Goal: Task Accomplishment & Management: Use online tool/utility

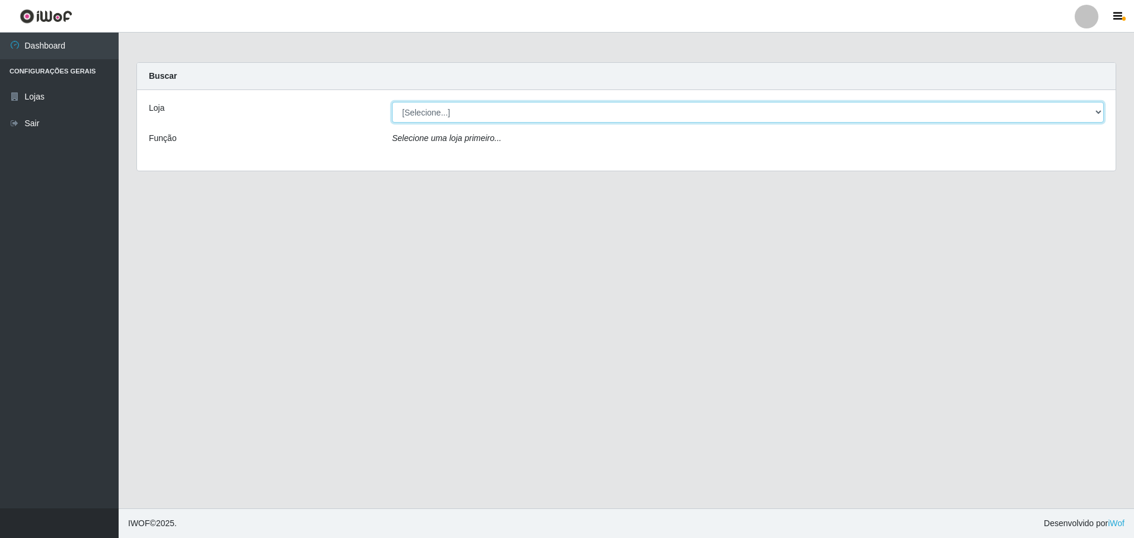
click at [676, 110] on select "[Selecione...] Extrabom - Loja 57 Anchieta" at bounding box center [747, 112] width 711 height 21
select select "470"
click at [392, 102] on select "[Selecione...] Extrabom - Loja 57 Anchieta" at bounding box center [747, 112] width 711 height 21
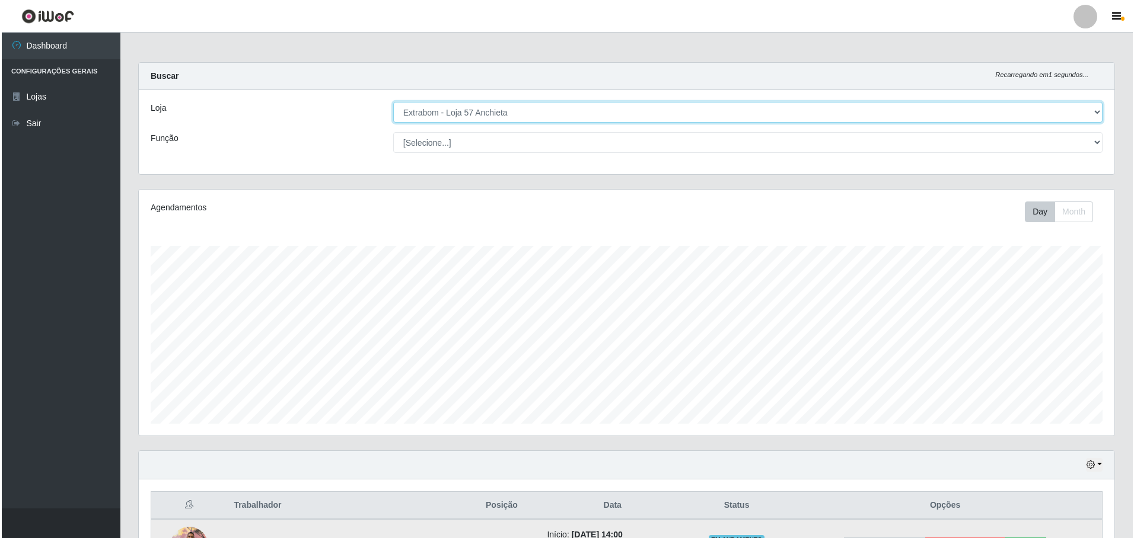
scroll to position [178, 0]
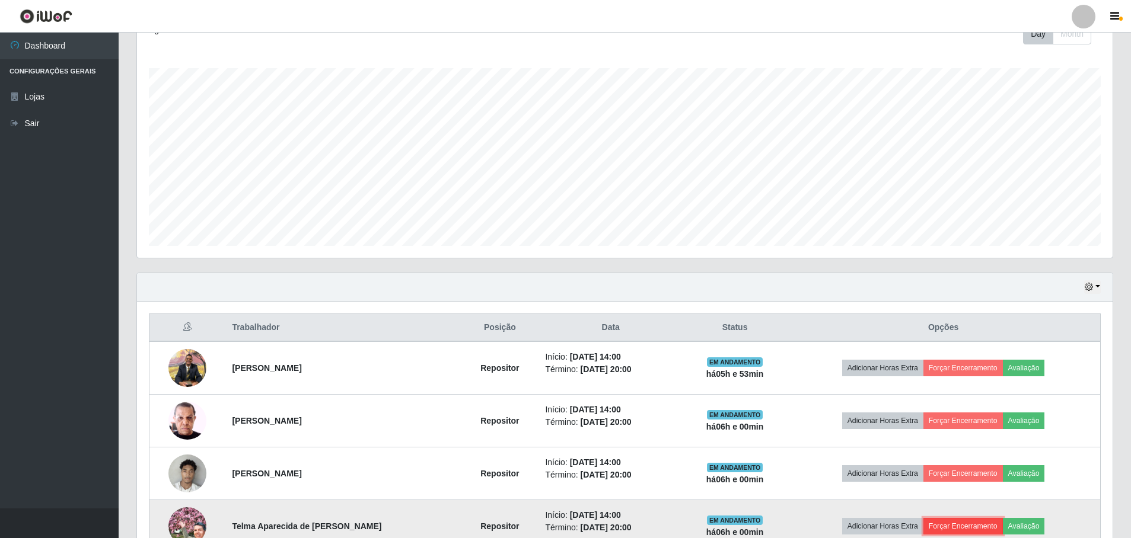
click at [959, 525] on button "Forçar Encerramento" at bounding box center [962, 526] width 79 height 17
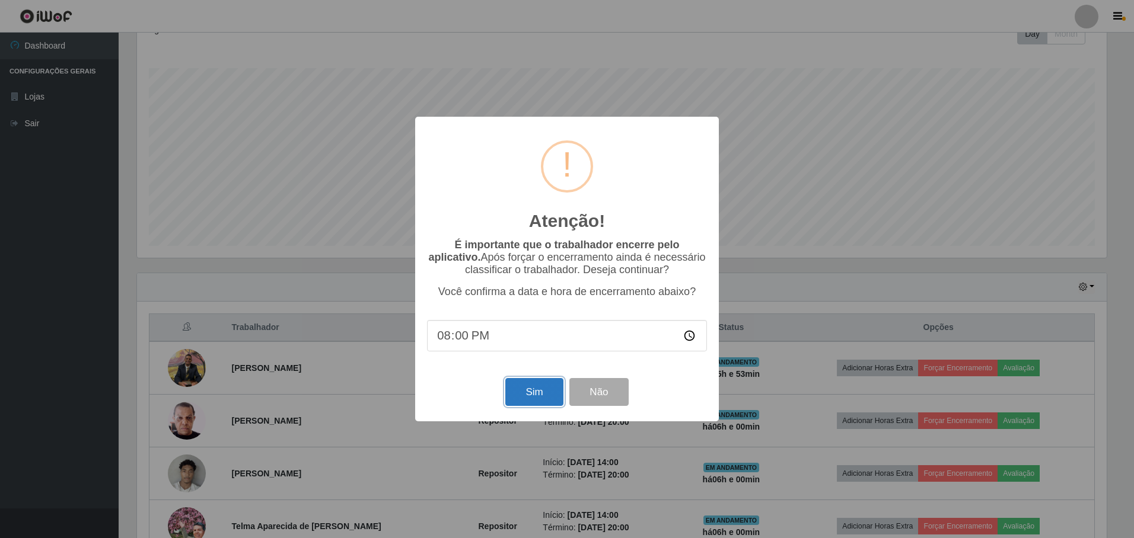
click at [521, 390] on button "Sim" at bounding box center [534, 392] width 58 height 28
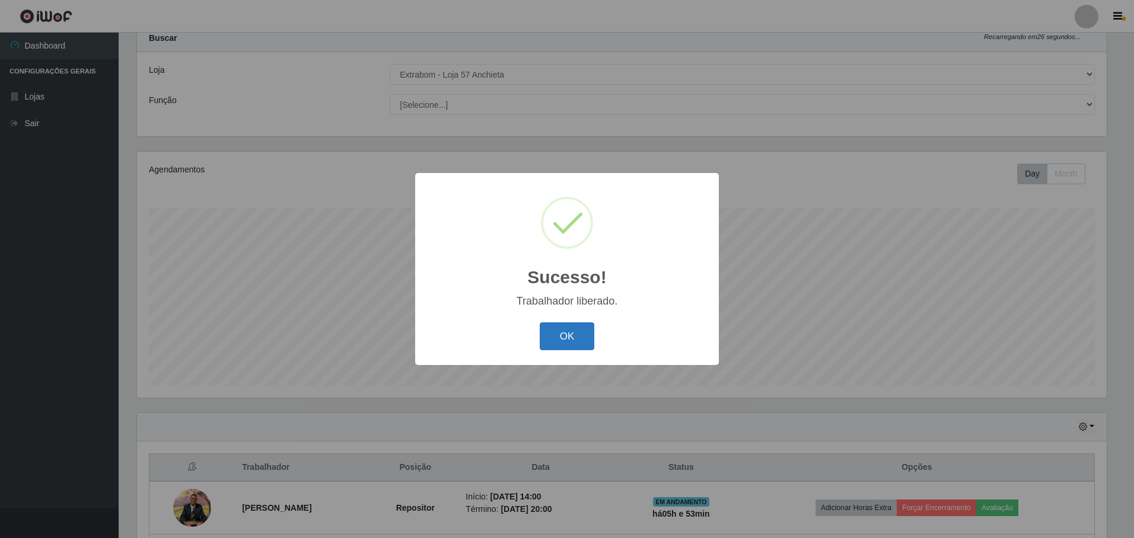
click at [590, 336] on button "OK" at bounding box center [567, 337] width 55 height 28
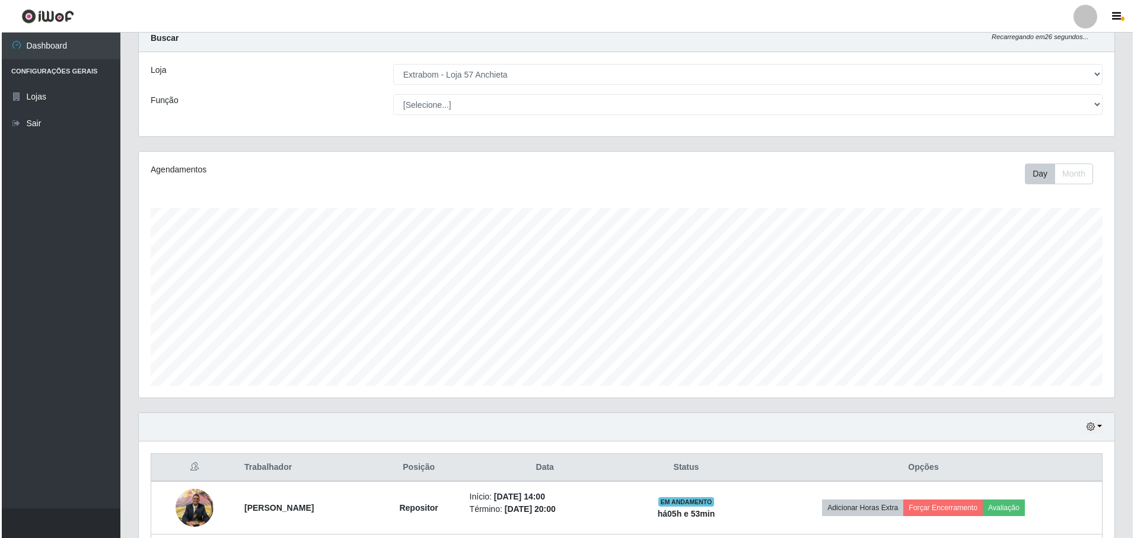
scroll to position [249, 0]
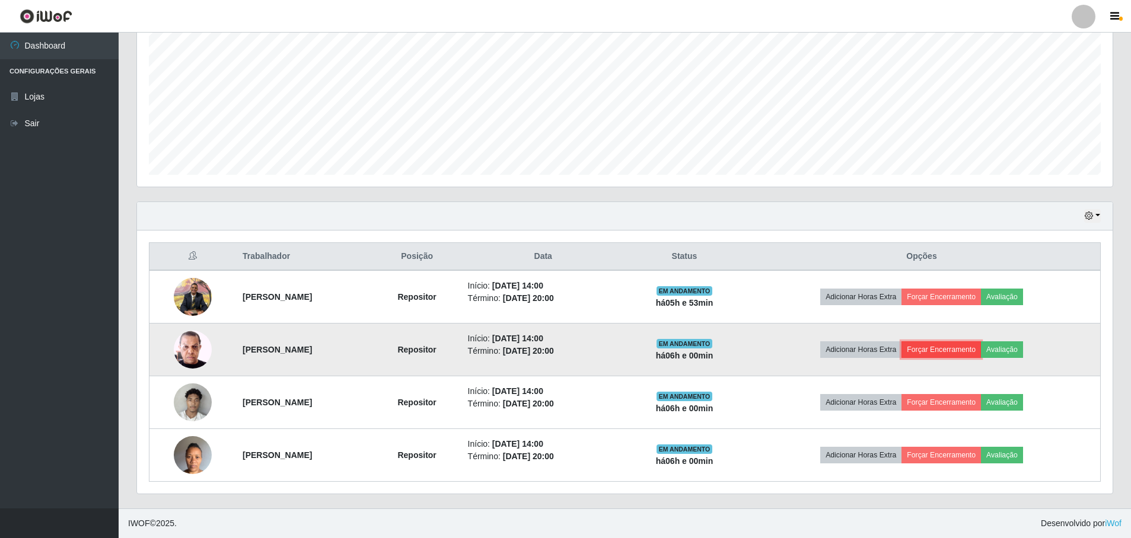
click at [940, 354] on button "Forçar Encerramento" at bounding box center [940, 349] width 79 height 17
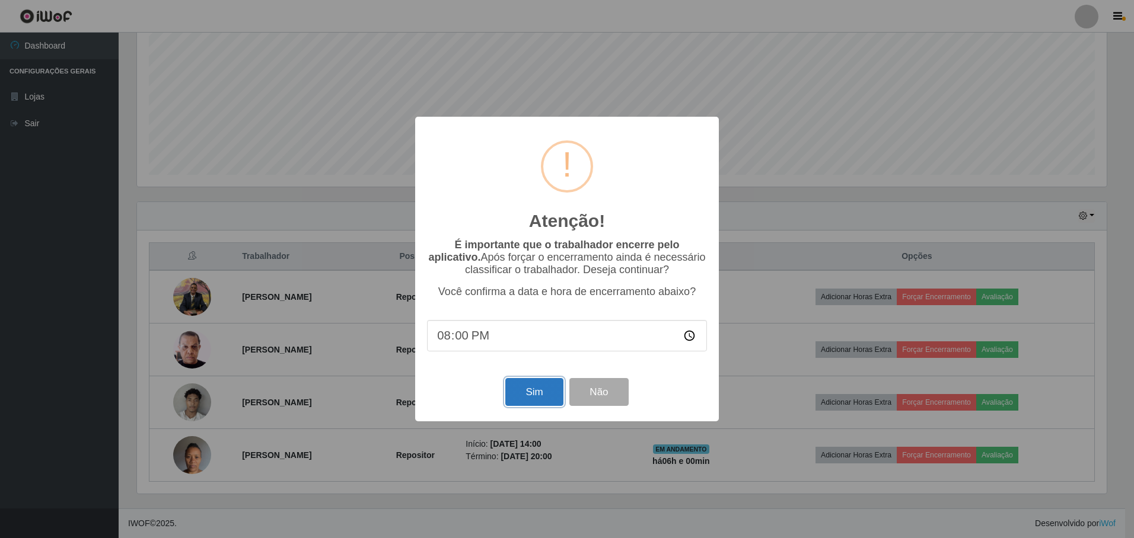
click at [531, 397] on button "Sim" at bounding box center [534, 392] width 58 height 28
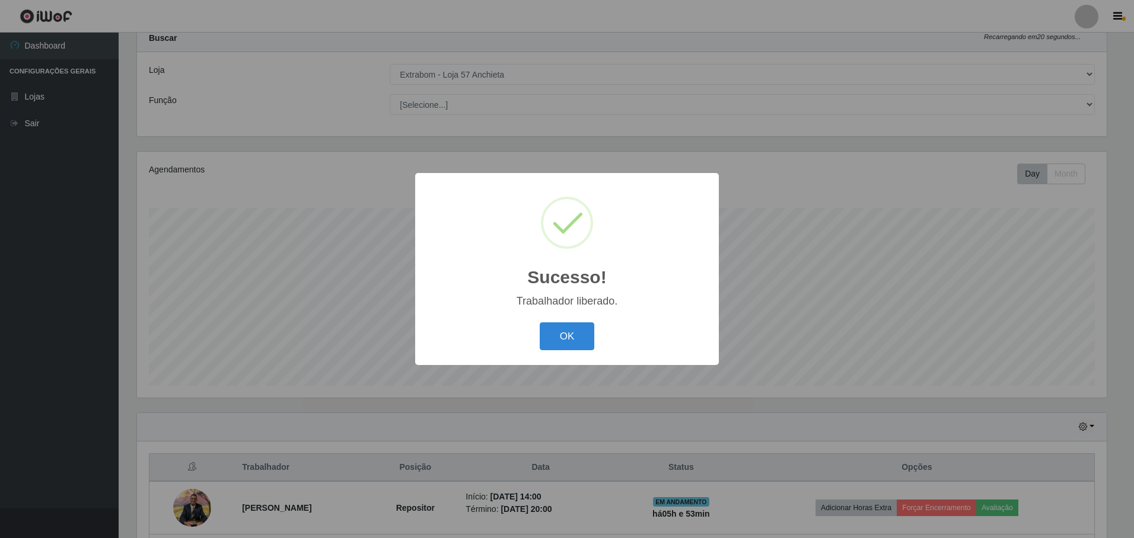
click at [540, 323] on button "OK" at bounding box center [567, 337] width 55 height 28
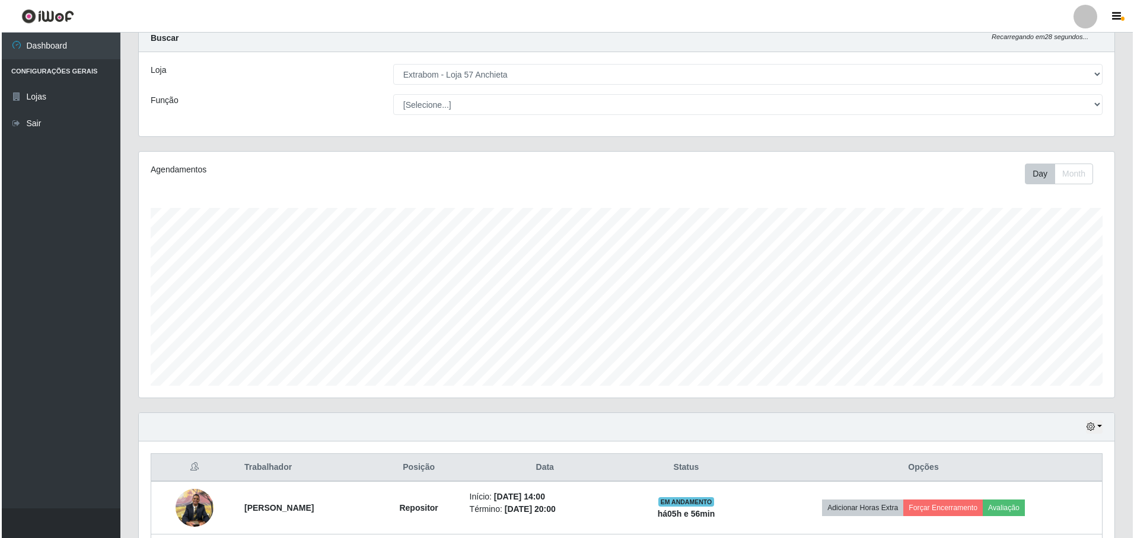
scroll to position [196, 0]
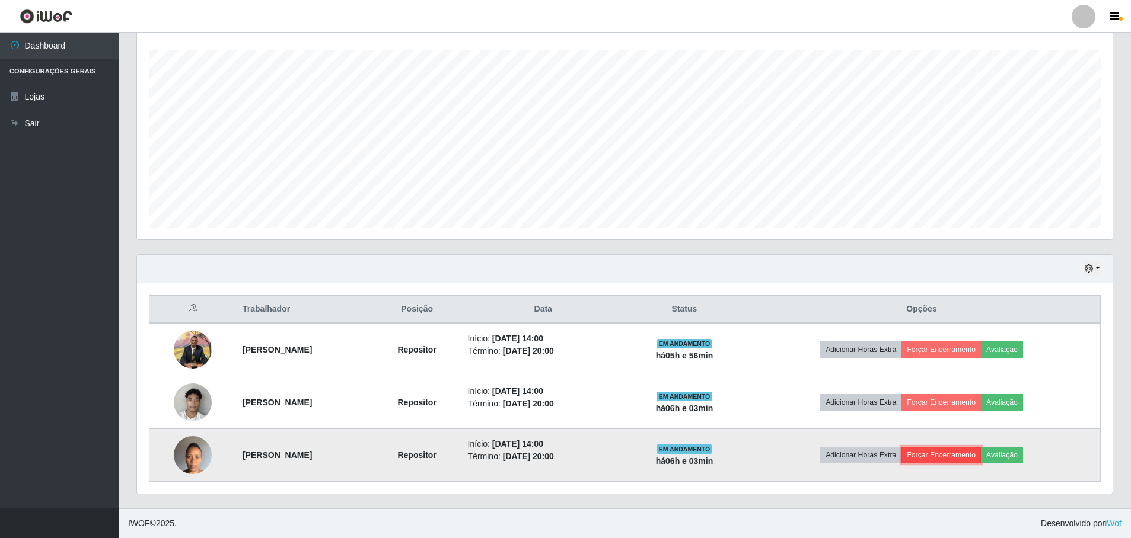
click at [937, 453] on button "Forçar Encerramento" at bounding box center [940, 455] width 79 height 17
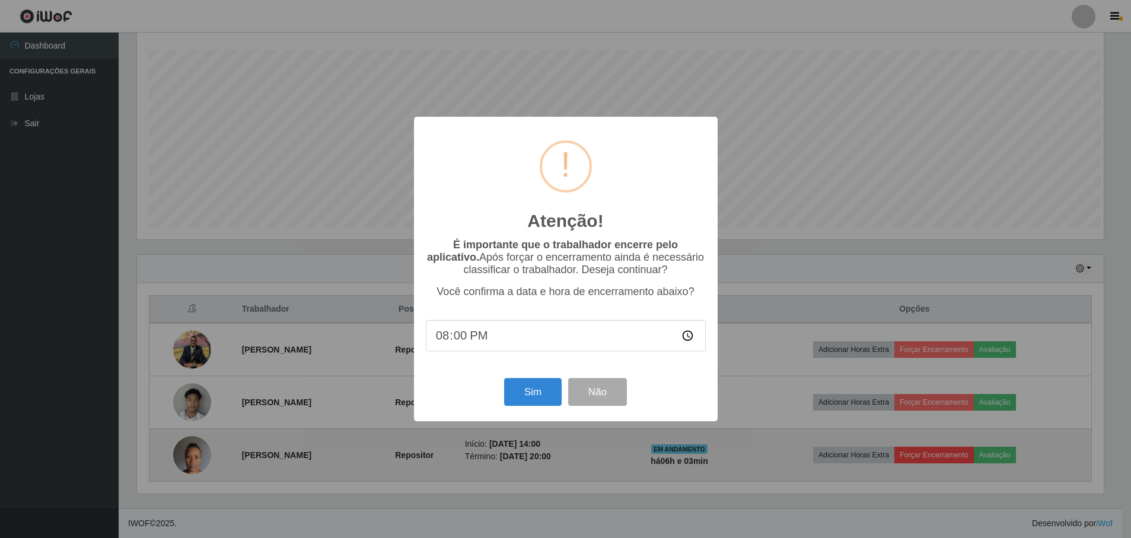
scroll to position [246, 969]
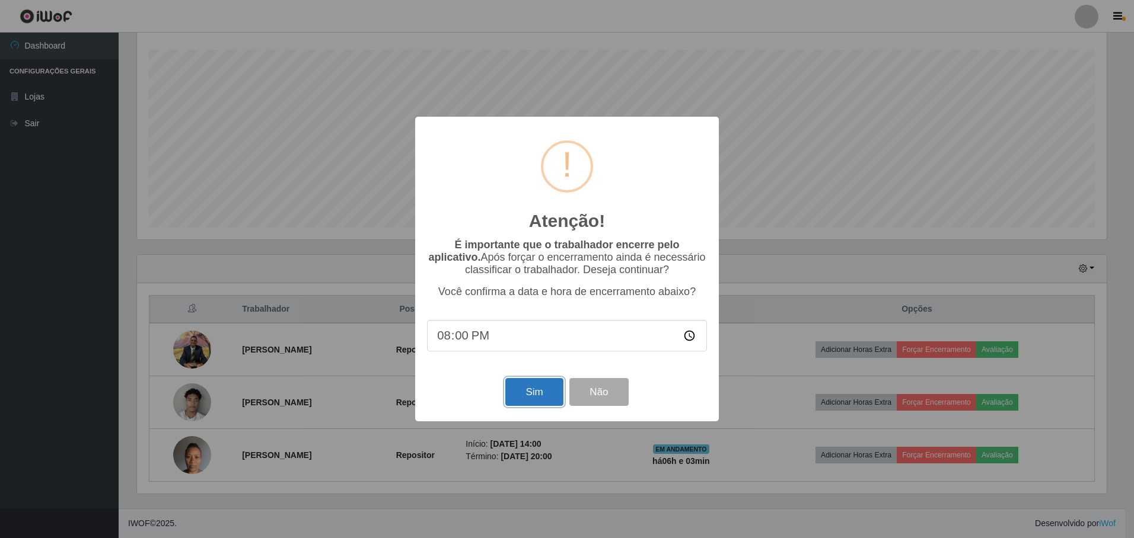
click at [521, 400] on button "Sim" at bounding box center [534, 392] width 58 height 28
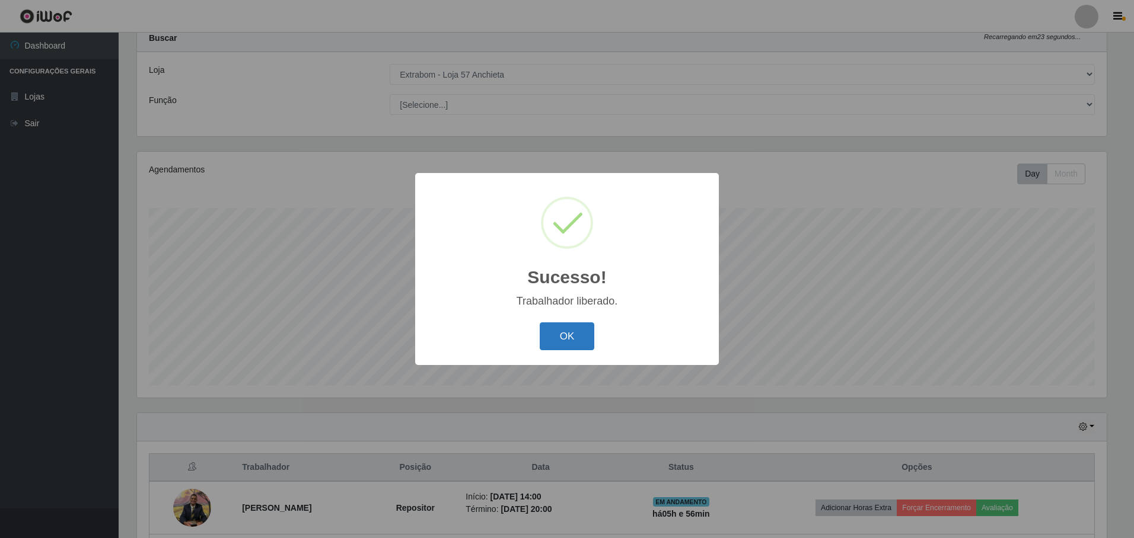
click at [559, 348] on button "OK" at bounding box center [567, 337] width 55 height 28
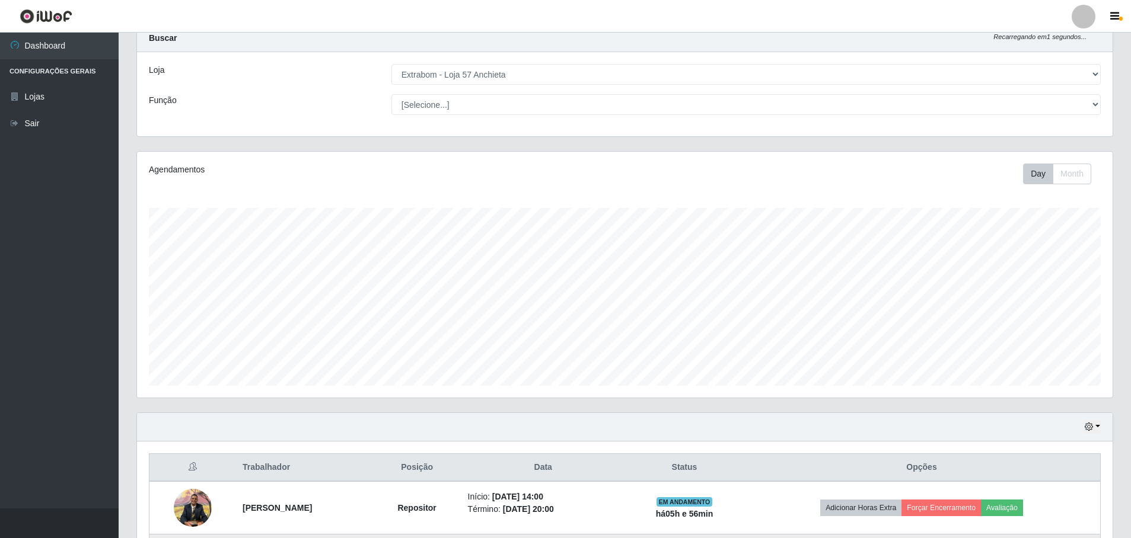
scroll to position [143, 0]
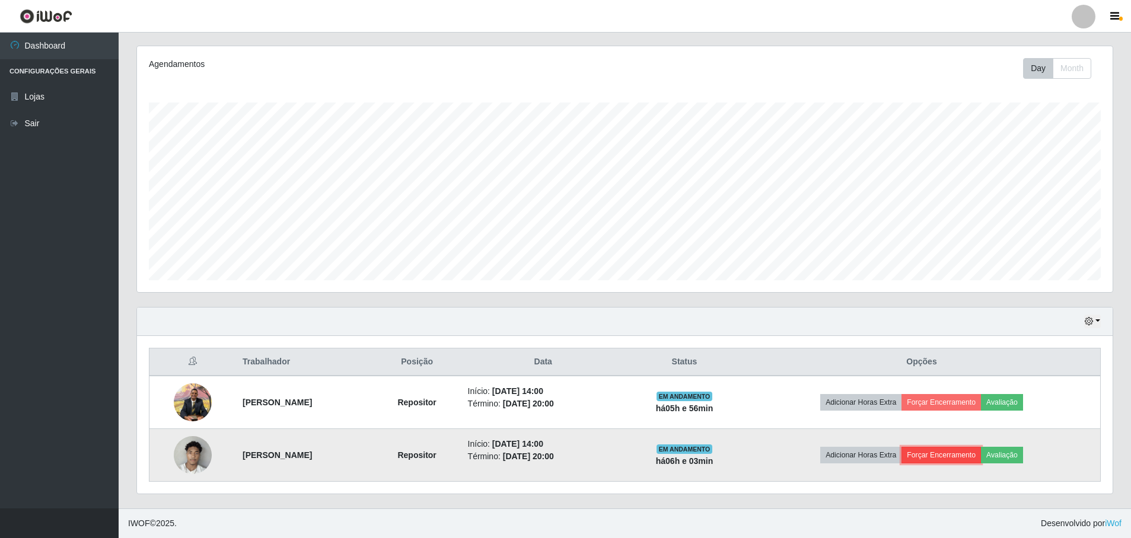
click at [939, 456] on button "Forçar Encerramento" at bounding box center [940, 455] width 79 height 17
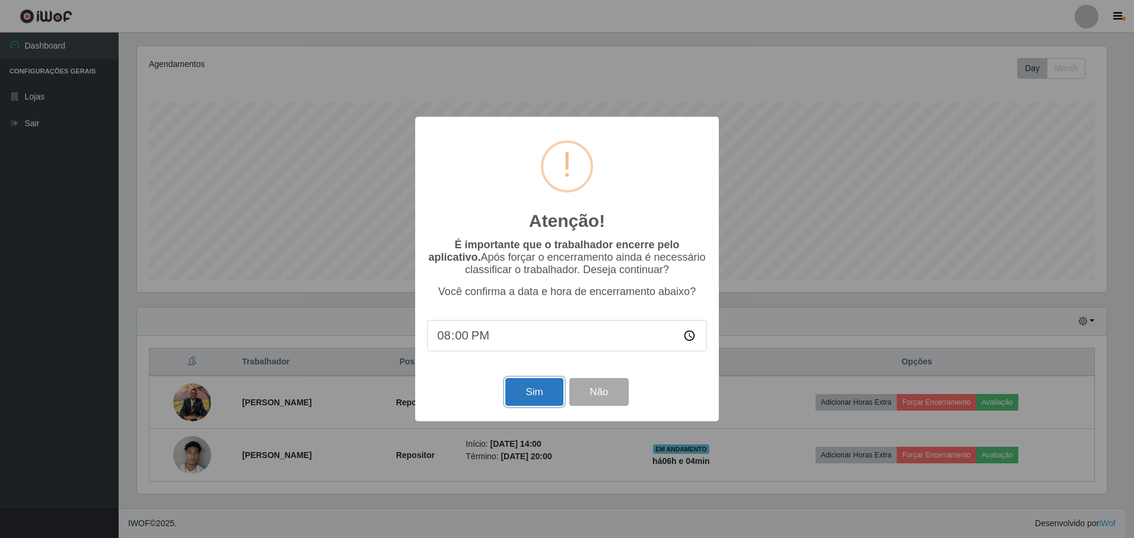
drag, startPoint x: 537, startPoint y: 406, endPoint x: 536, endPoint y: 400, distance: 6.0
click at [536, 400] on button "Sim" at bounding box center [534, 392] width 58 height 28
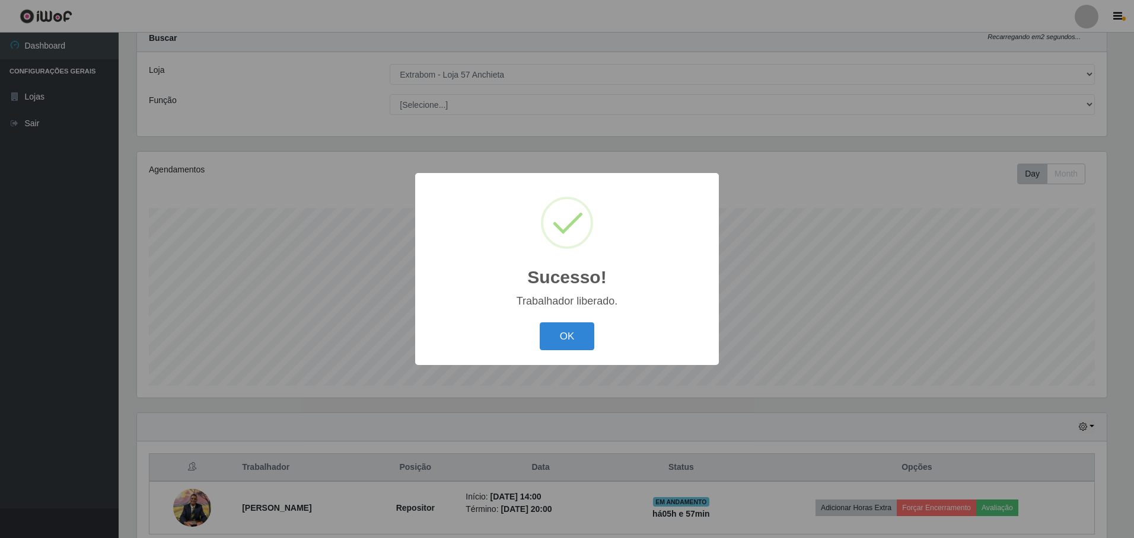
click at [540, 323] on button "OK" at bounding box center [567, 337] width 55 height 28
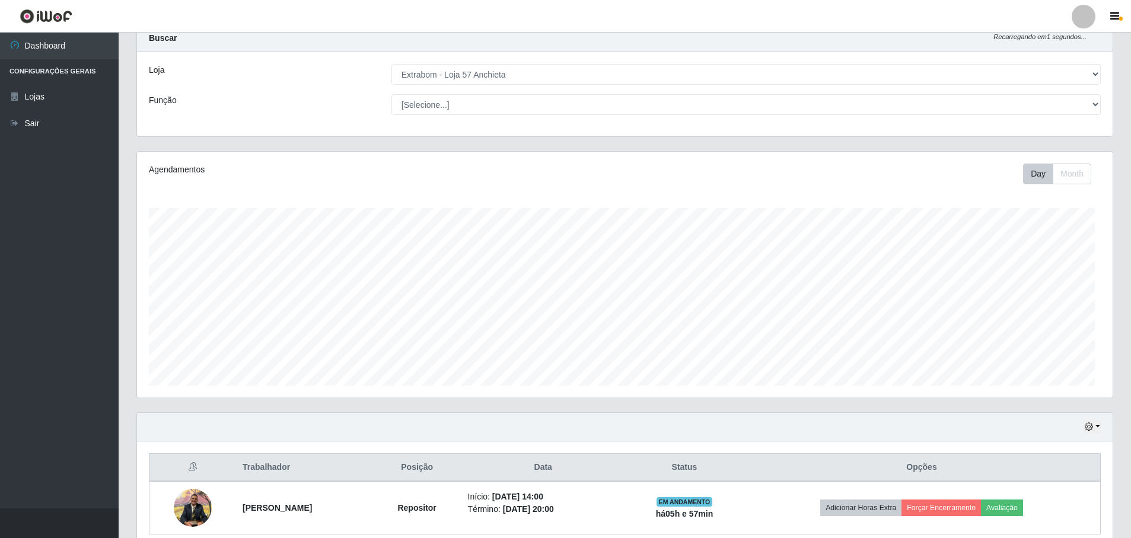
scroll to position [246, 975]
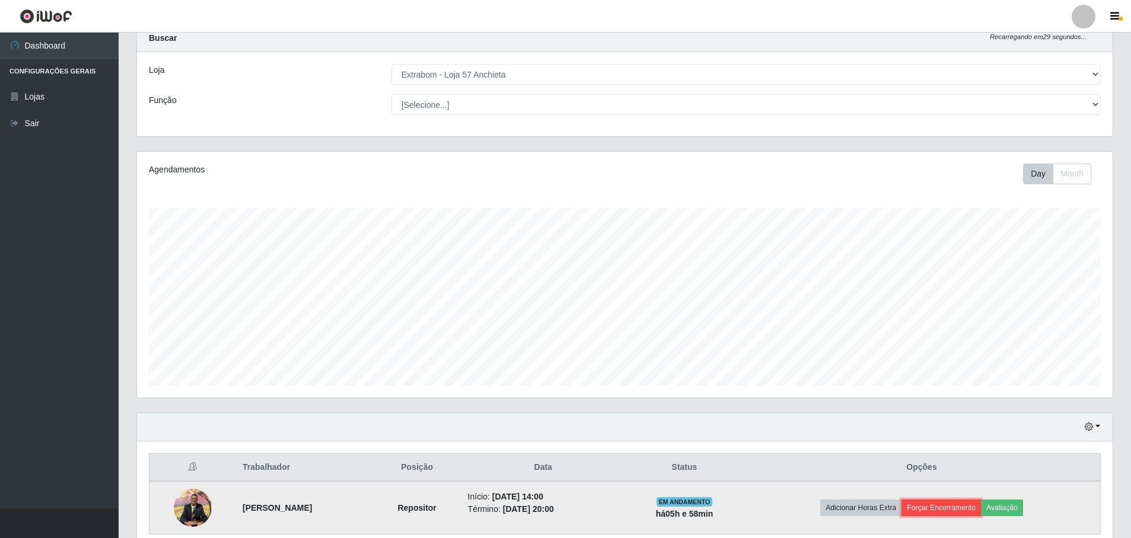
click at [966, 508] on button "Forçar Encerramento" at bounding box center [940, 508] width 79 height 17
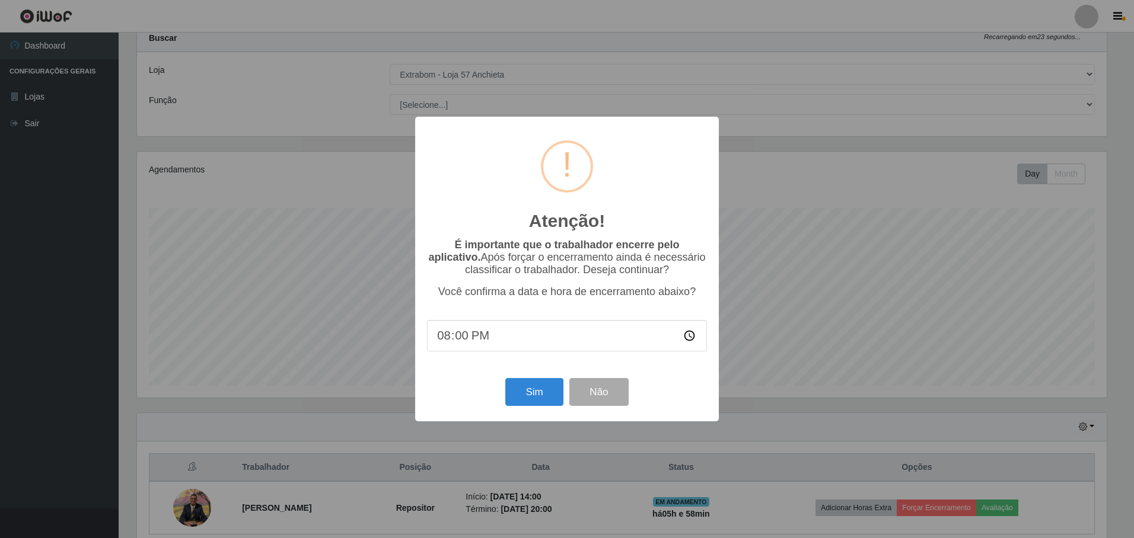
click at [458, 339] on input "20:00" at bounding box center [567, 335] width 280 height 31
type input "20:05"
click at [535, 397] on button "Sim" at bounding box center [534, 392] width 58 height 28
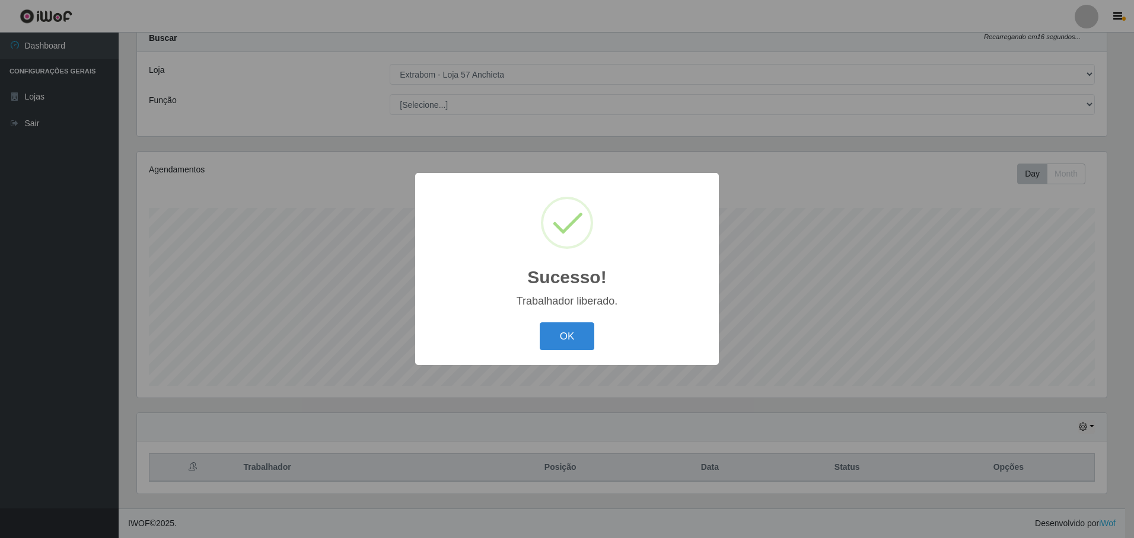
click at [583, 355] on div "Sucesso! × Trabalhador liberado. OK Cancel" at bounding box center [567, 269] width 304 height 192
click at [583, 343] on button "OK" at bounding box center [567, 337] width 55 height 28
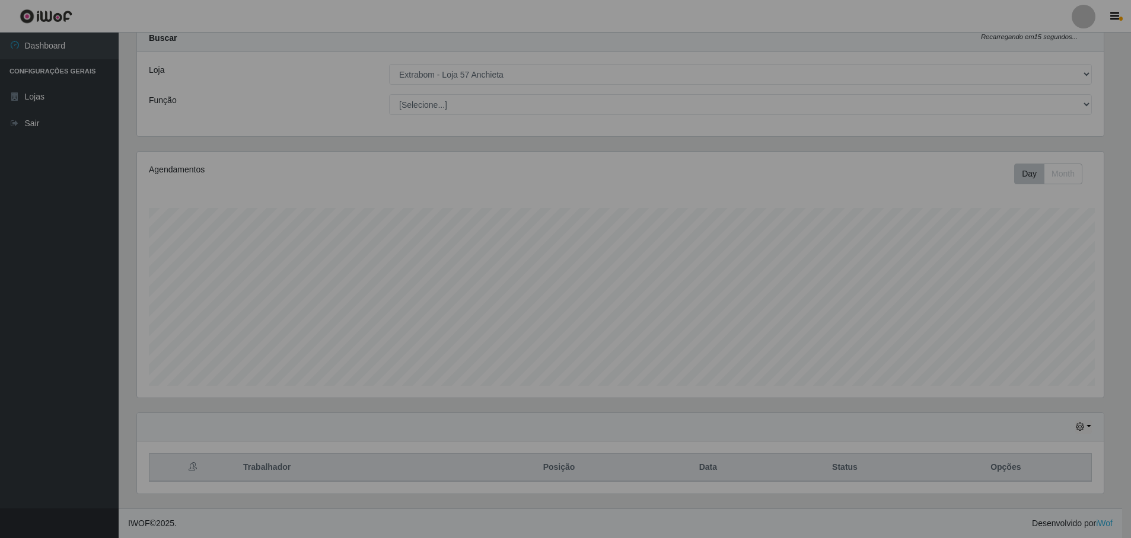
scroll to position [246, 975]
